Goal: Download file/media

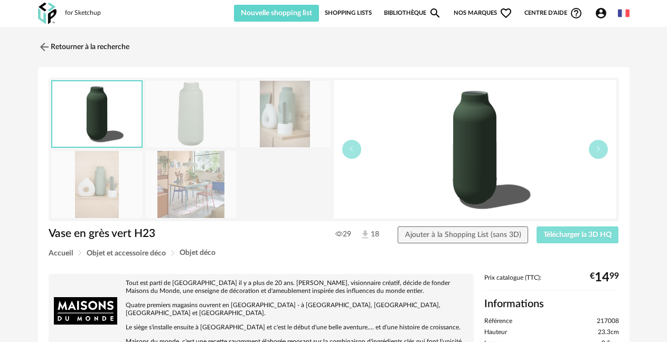
drag, startPoint x: 0, startPoint y: 0, endPoint x: 578, endPoint y: 237, distance: 624.3
click at [578, 237] on span "Télécharger la 3D HQ" at bounding box center [577, 234] width 68 height 7
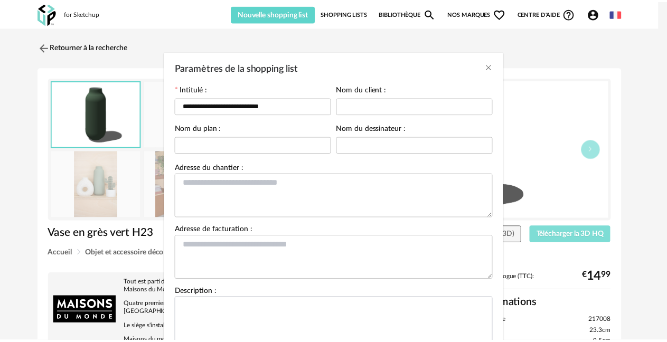
scroll to position [86, 0]
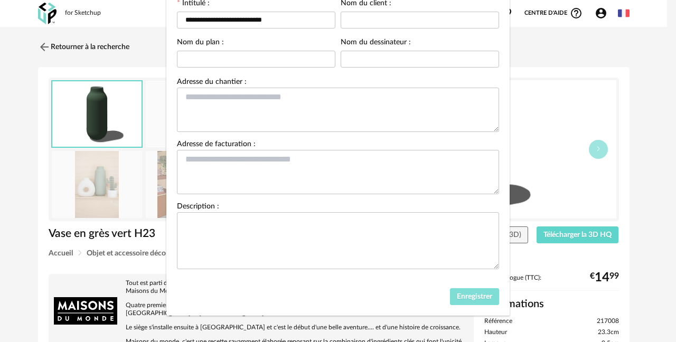
click at [478, 302] on button "Enregistrer" at bounding box center [475, 296] width 50 height 17
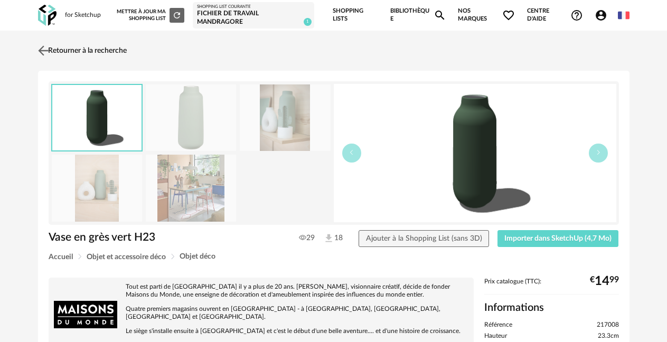
click at [73, 52] on link "Retourner à la recherche" at bounding box center [80, 50] width 91 height 23
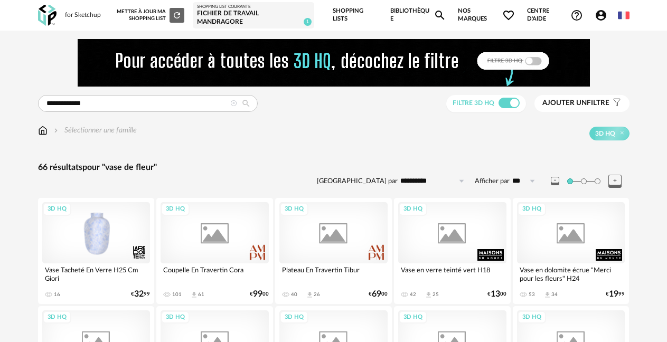
scroll to position [327, 0]
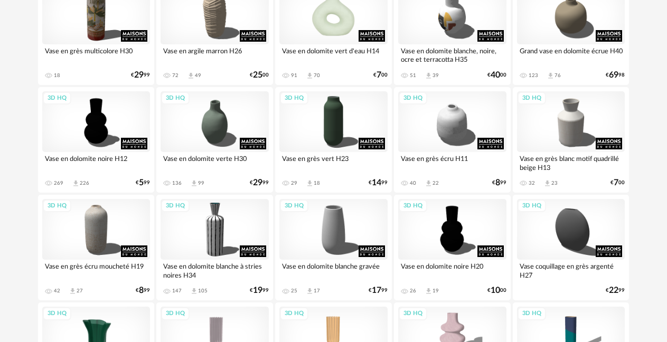
click at [342, 22] on div "3D HQ" at bounding box center [333, 14] width 108 height 61
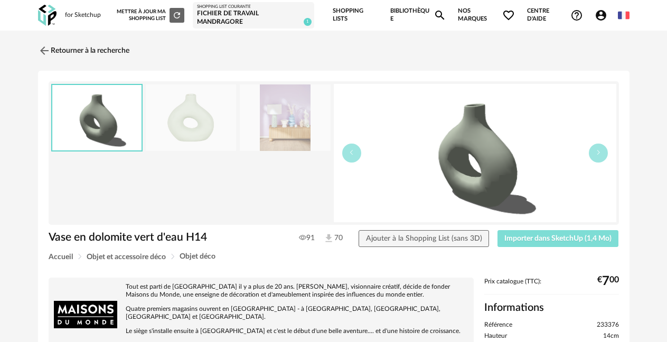
click at [541, 240] on span "Importer dans SketchUp (1,4 Mo)" at bounding box center [557, 238] width 107 height 7
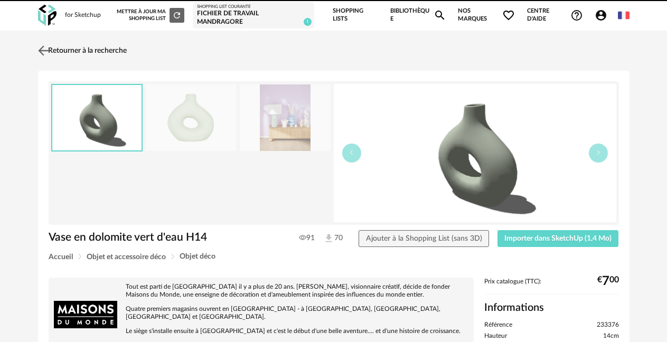
click at [82, 53] on link "Retourner à la recherche" at bounding box center [80, 50] width 91 height 23
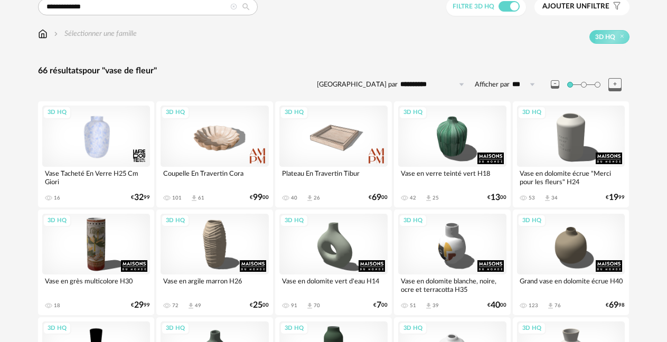
scroll to position [116, 0]
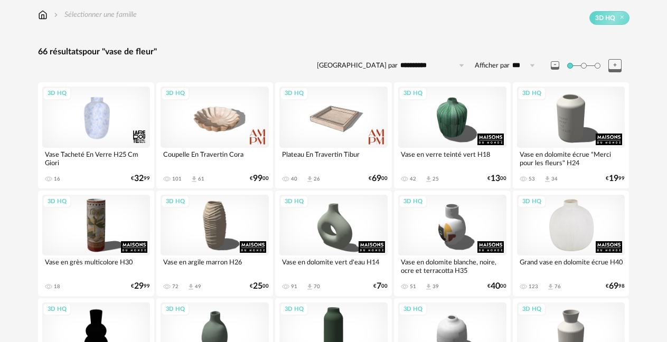
click at [584, 230] on div "3D HQ" at bounding box center [571, 225] width 108 height 61
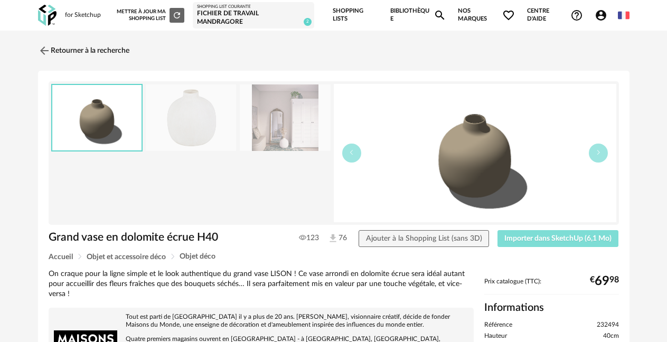
click at [550, 238] on span "Importer dans SketchUp (6,1 Mo)" at bounding box center [557, 238] width 107 height 7
click at [440, 18] on icon "Magnify icon" at bounding box center [439, 15] width 13 height 13
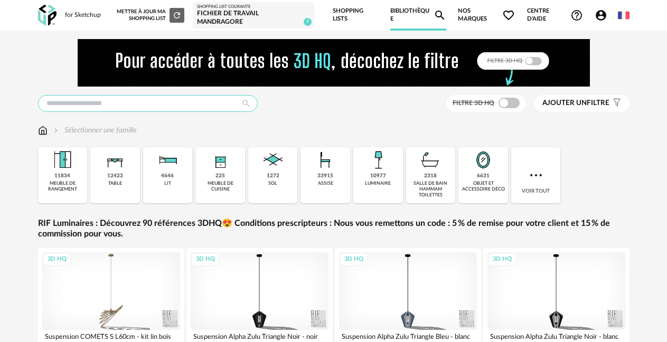
click at [135, 106] on input "text" at bounding box center [148, 103] width 220 height 17
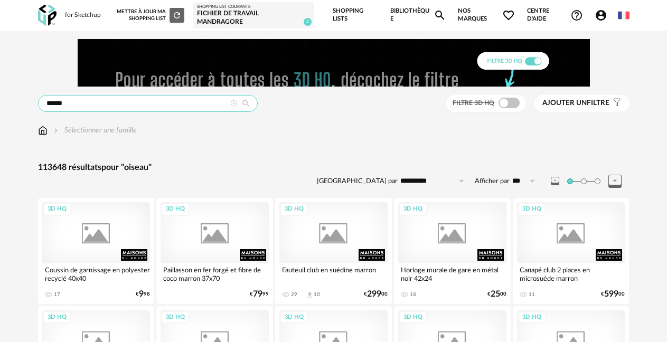
type input "******"
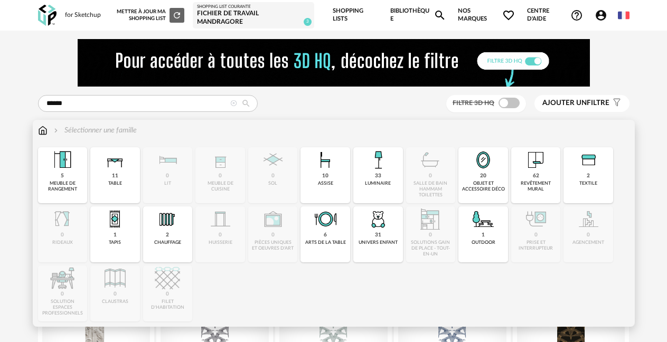
click at [92, 131] on div "Sélectionner une famille" at bounding box center [94, 130] width 85 height 11
click at [488, 172] on img at bounding box center [482, 159] width 25 height 25
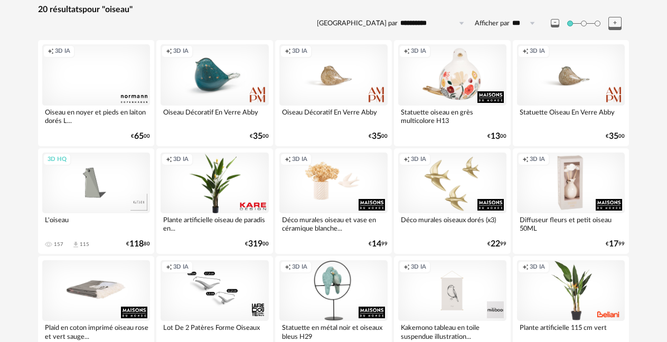
scroll to position [158, 0]
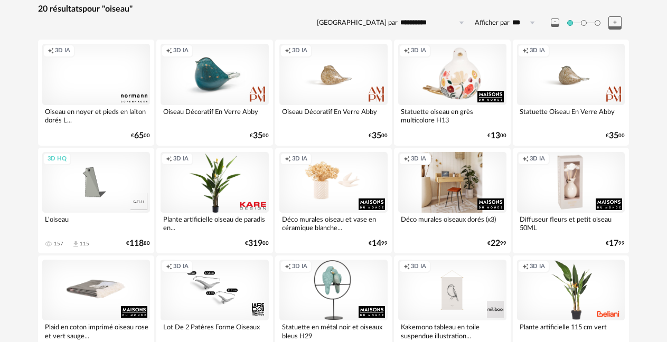
click at [457, 178] on div "Creation icon 3D IA" at bounding box center [452, 182] width 108 height 61
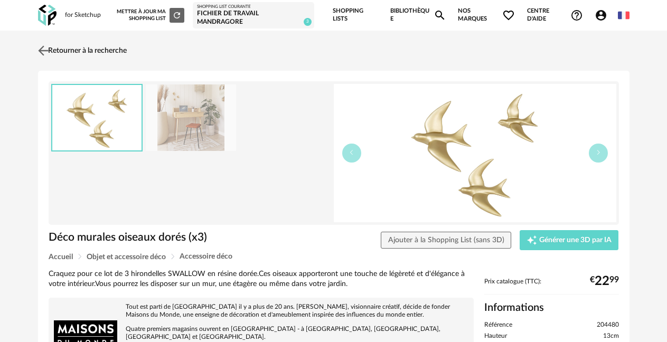
click at [42, 54] on img at bounding box center [42, 50] width 15 height 15
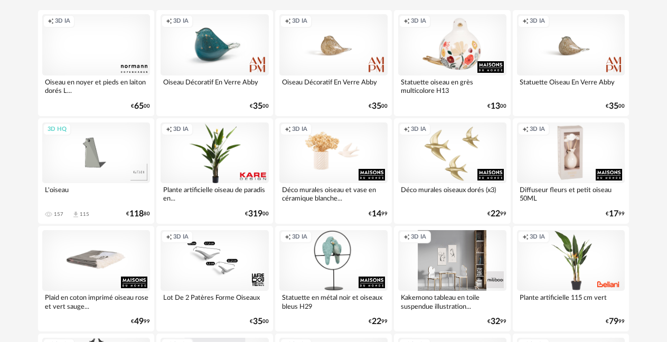
scroll to position [169, 0]
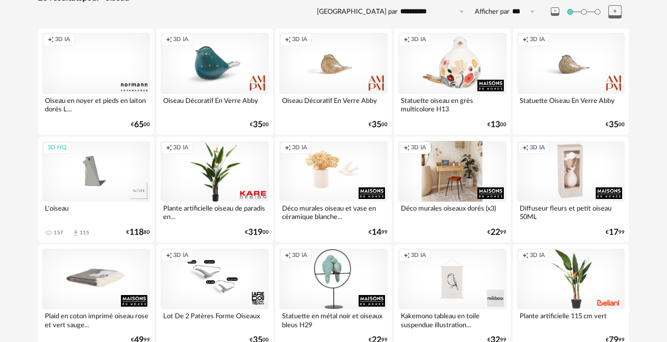
click at [457, 171] on div "Creation icon 3D IA" at bounding box center [452, 171] width 108 height 61
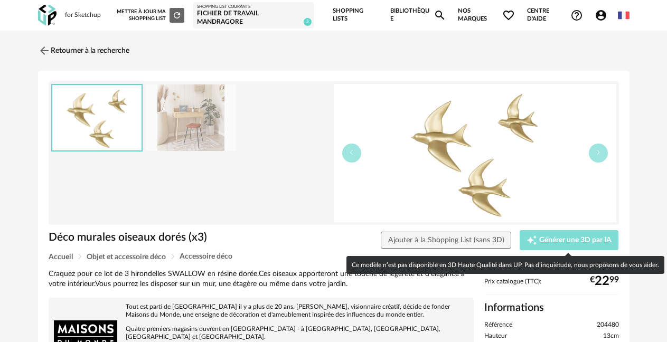
click at [573, 242] on span "Générer une 3D par IA" at bounding box center [575, 240] width 72 height 7
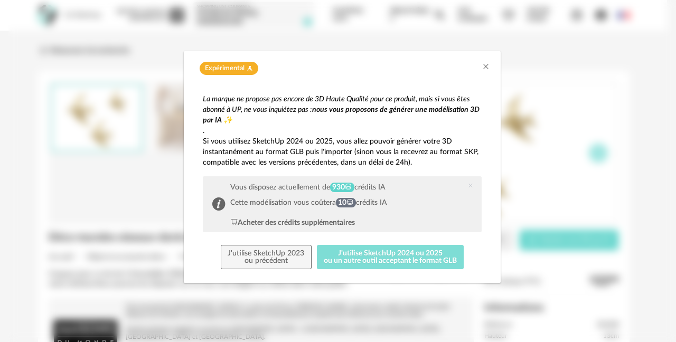
click at [360, 264] on button "J'utilise SketchUp 2024 ou 2025 ou un autre outil acceptant le format GLB" at bounding box center [390, 257] width 147 height 24
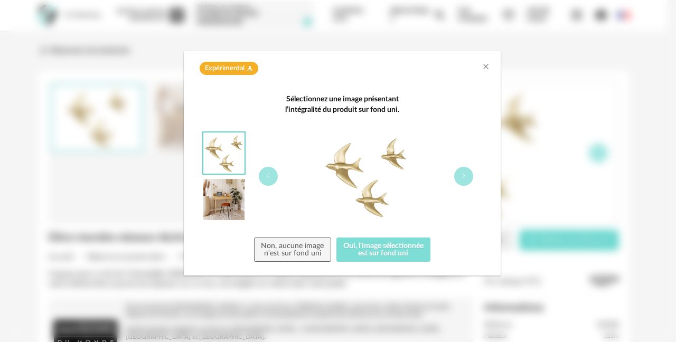
click at [385, 249] on button "Oui, l'image sélectionnée est sur fond uni" at bounding box center [383, 250] width 94 height 24
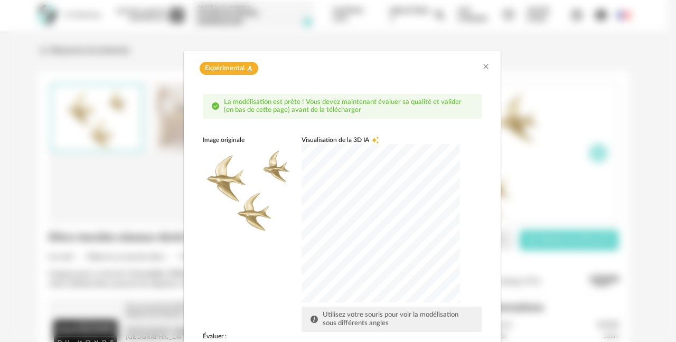
click at [368, 214] on div "dialog" at bounding box center [380, 223] width 158 height 158
click at [427, 287] on div "dialog" at bounding box center [380, 223] width 158 height 158
click at [481, 70] on icon "Close" at bounding box center [485, 66] width 8 height 8
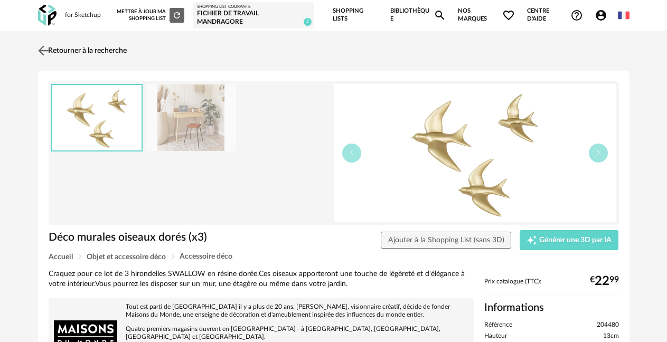
click at [47, 53] on img at bounding box center [42, 50] width 15 height 15
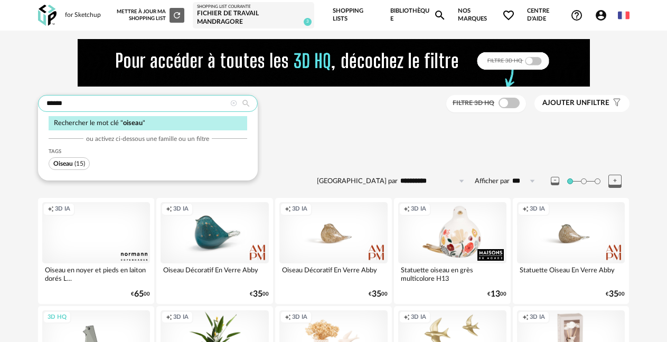
drag, startPoint x: 38, startPoint y: 109, endPoint x: -2, endPoint y: 115, distance: 40.0
click at [0, 115] on html "for Sketchup Nouvelle shopping list Mettre à jour ma Shopping List Refresh icon…" at bounding box center [333, 335] width 667 height 670
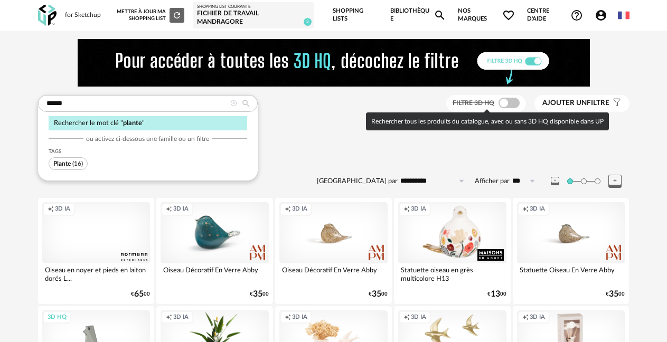
click at [511, 98] on span at bounding box center [508, 103] width 21 height 11
type input "******"
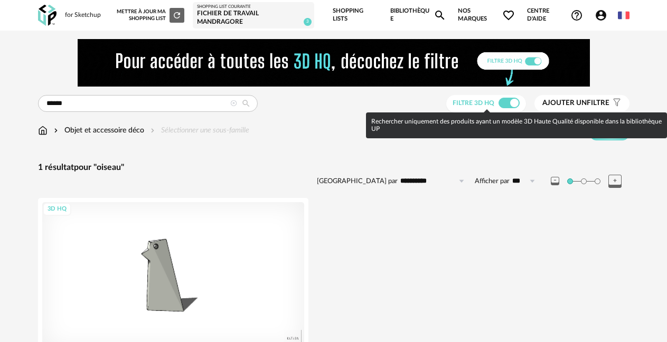
click at [503, 103] on span at bounding box center [508, 103] width 21 height 11
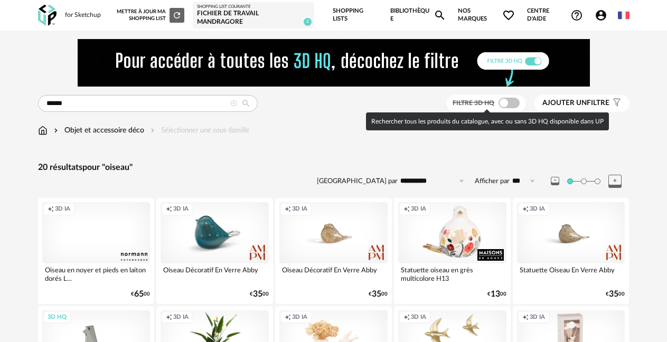
click at [514, 99] on span at bounding box center [508, 103] width 21 height 11
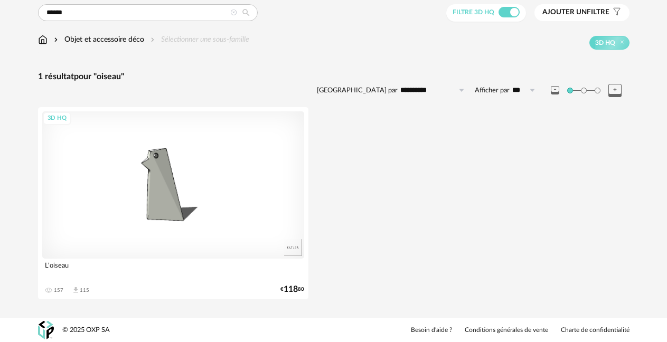
scroll to position [38, 0]
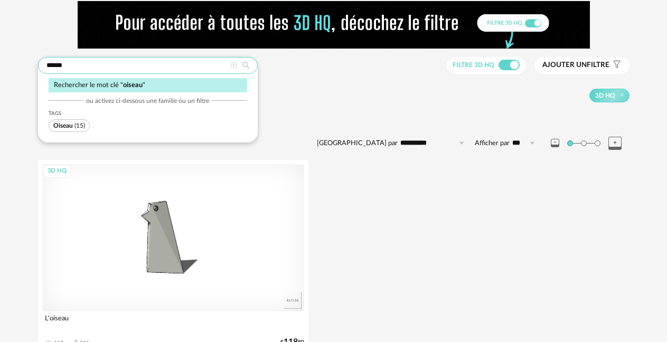
drag, startPoint x: 92, startPoint y: 69, endPoint x: 3, endPoint y: 63, distance: 90.0
click at [3, 63] on div "**********" at bounding box center [333, 182] width 667 height 379
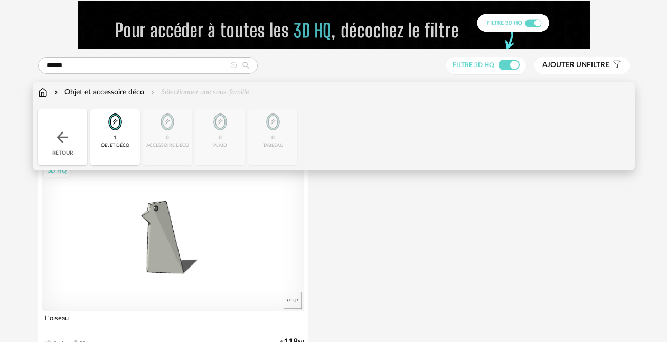
click at [45, 94] on img at bounding box center [43, 92] width 10 height 11
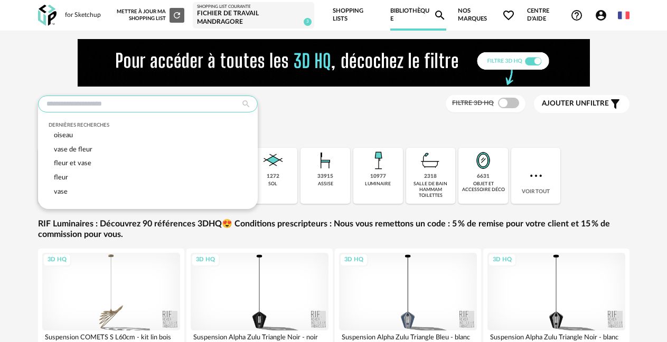
click at [143, 106] on input "text" at bounding box center [148, 104] width 220 height 17
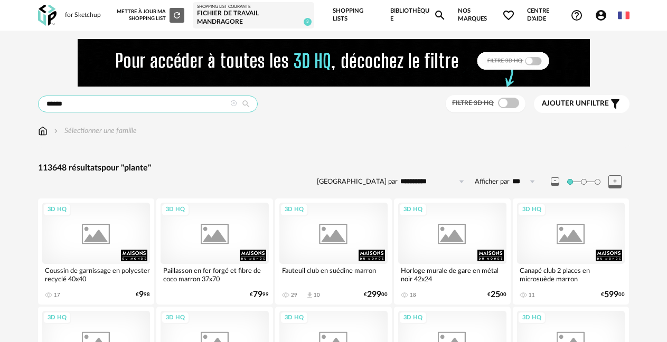
type input "******"
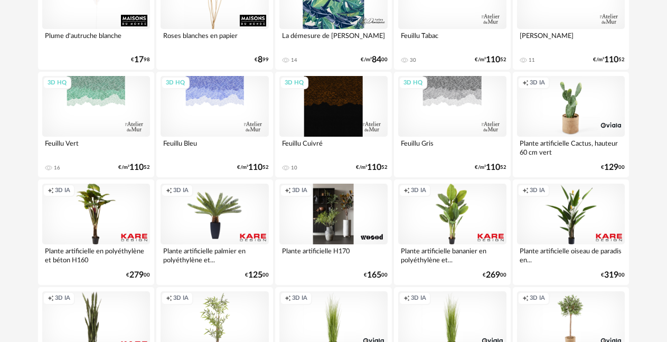
scroll to position [950, 0]
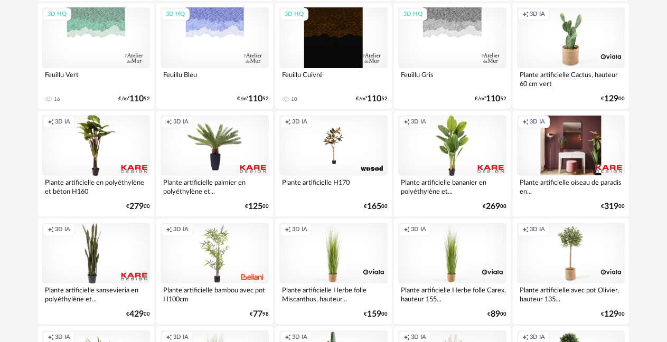
click at [570, 159] on div "Creation icon 3D IA" at bounding box center [571, 145] width 108 height 61
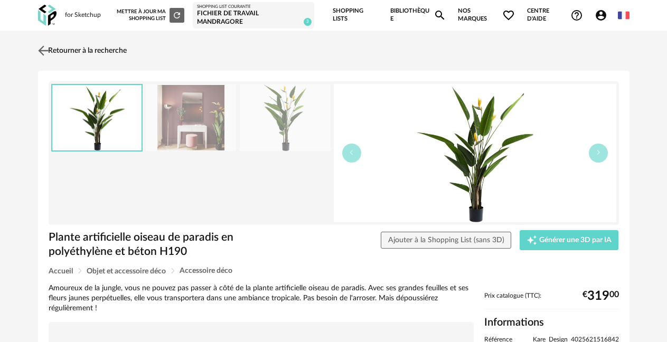
click at [47, 48] on img at bounding box center [42, 50] width 15 height 15
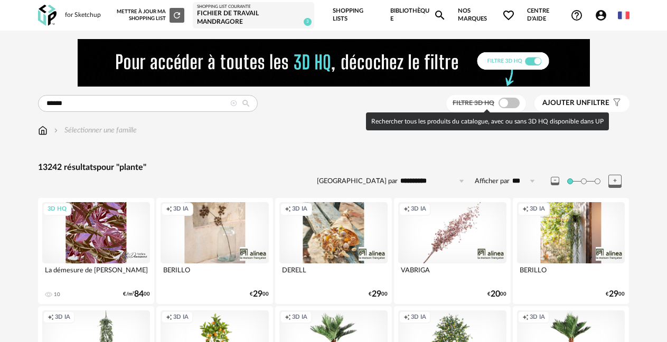
click at [513, 100] on span at bounding box center [508, 103] width 21 height 11
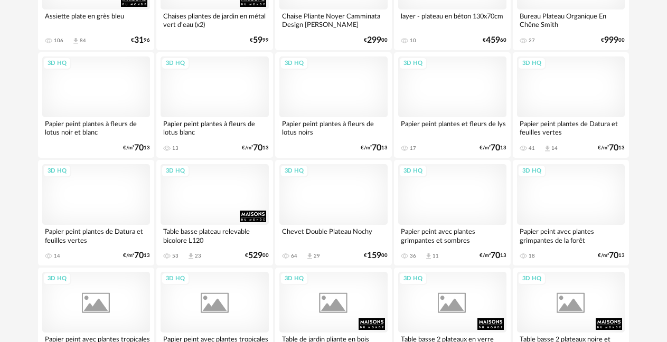
scroll to position [2078, 0]
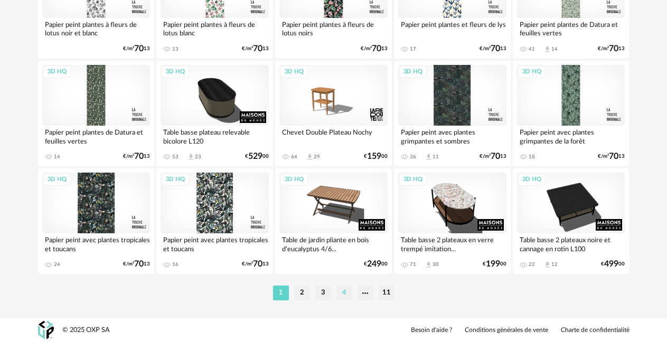
click at [343, 296] on li "4" at bounding box center [344, 293] width 16 height 15
